Goal: Task Accomplishment & Management: Manage account settings

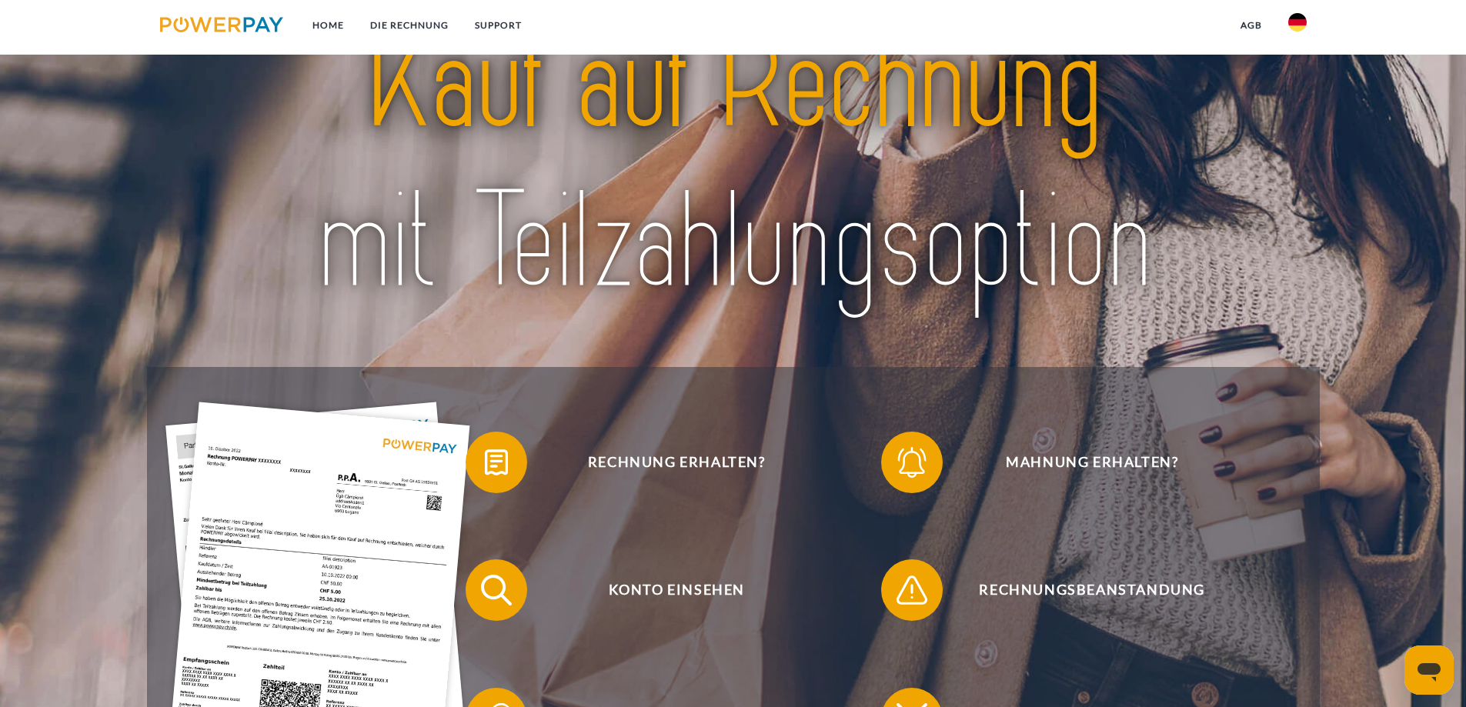
scroll to position [154, 0]
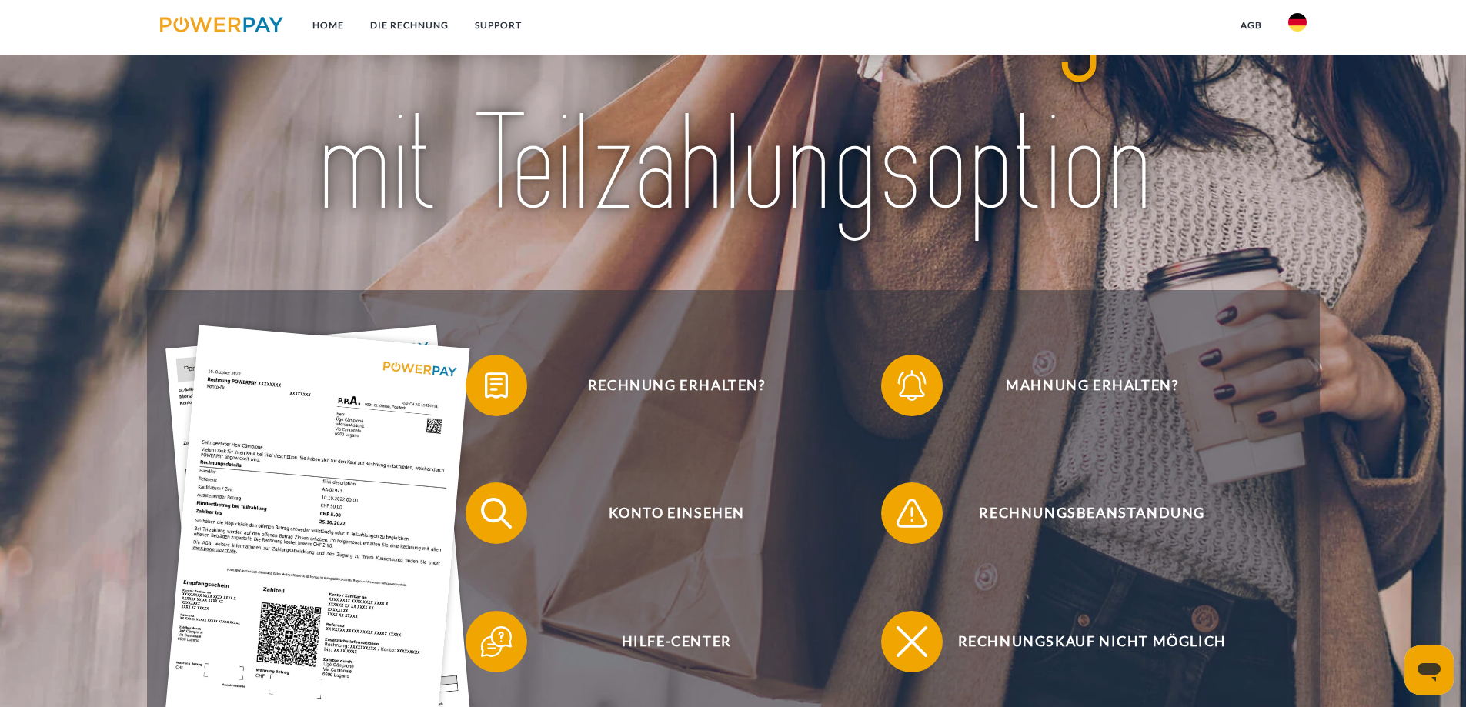
click at [1284, 29] on link at bounding box center [1297, 27] width 45 height 31
click at [1295, 71] on img at bounding box center [1297, 72] width 18 height 18
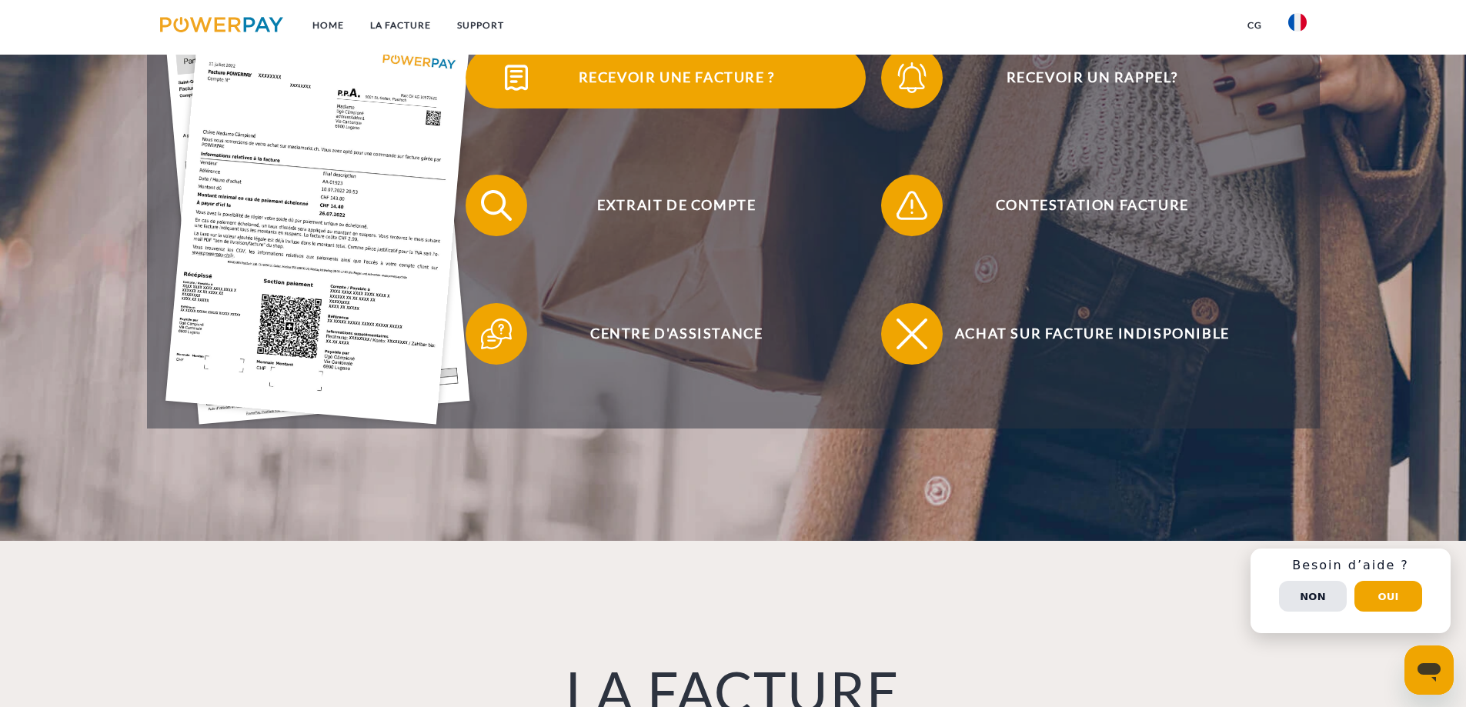
scroll to position [308, 0]
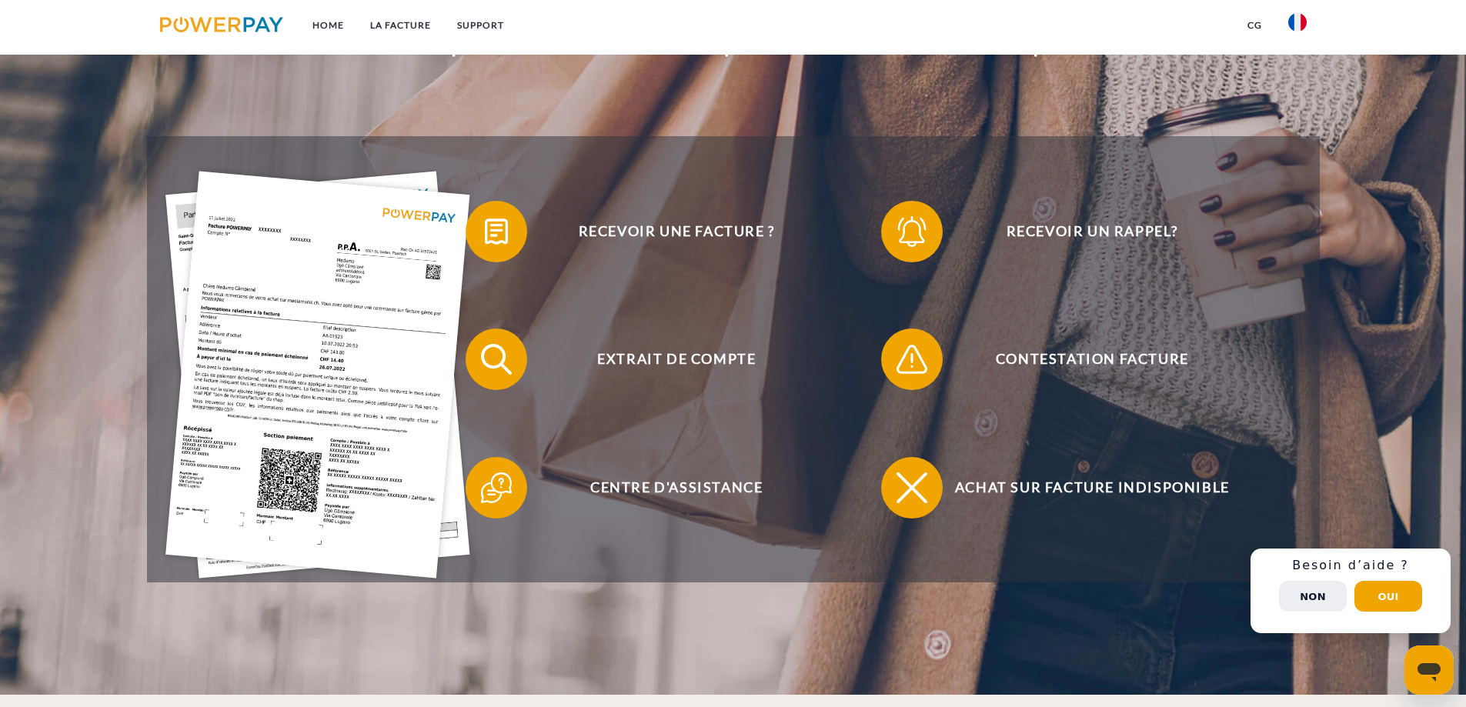
click at [1328, 596] on button "Non" at bounding box center [1313, 596] width 68 height 31
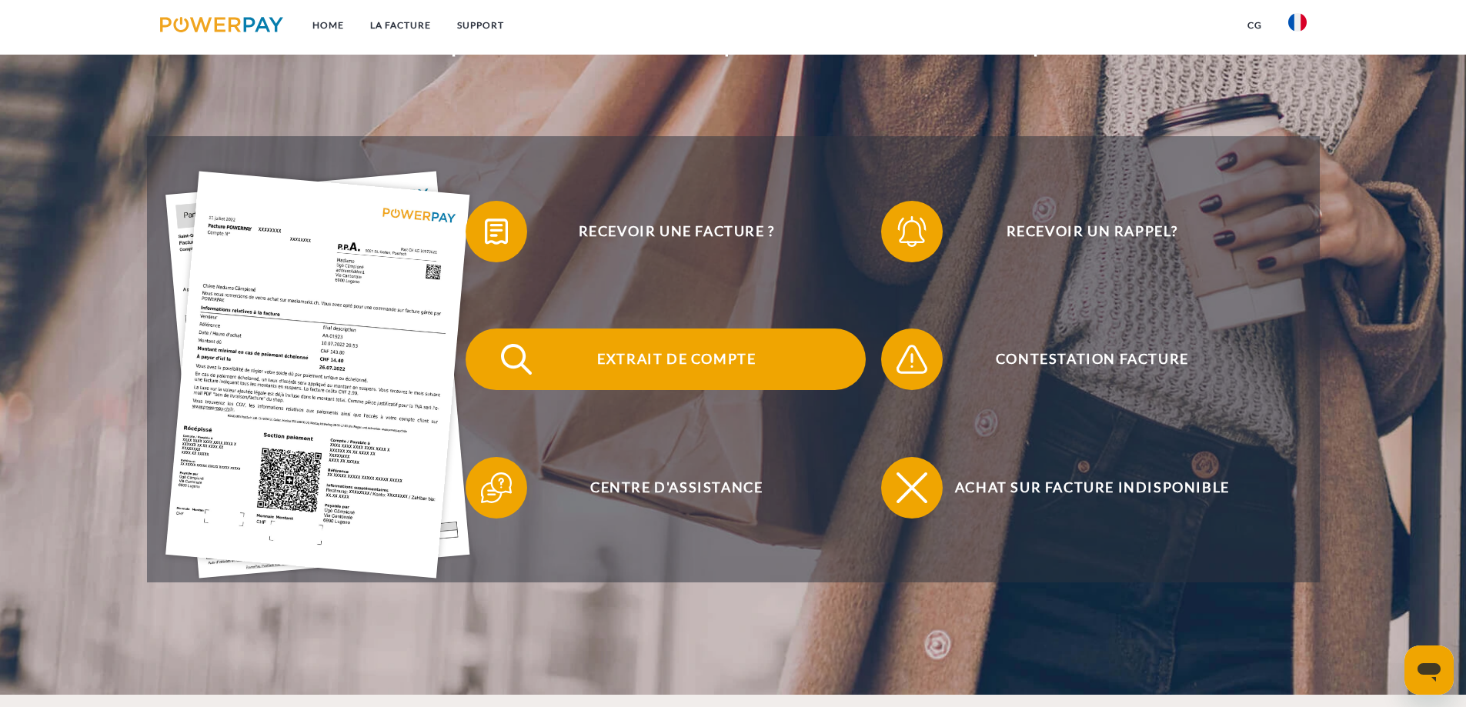
click at [722, 363] on span "Extrait de compte" at bounding box center [676, 360] width 377 height 62
